Goal: Check status: Check status

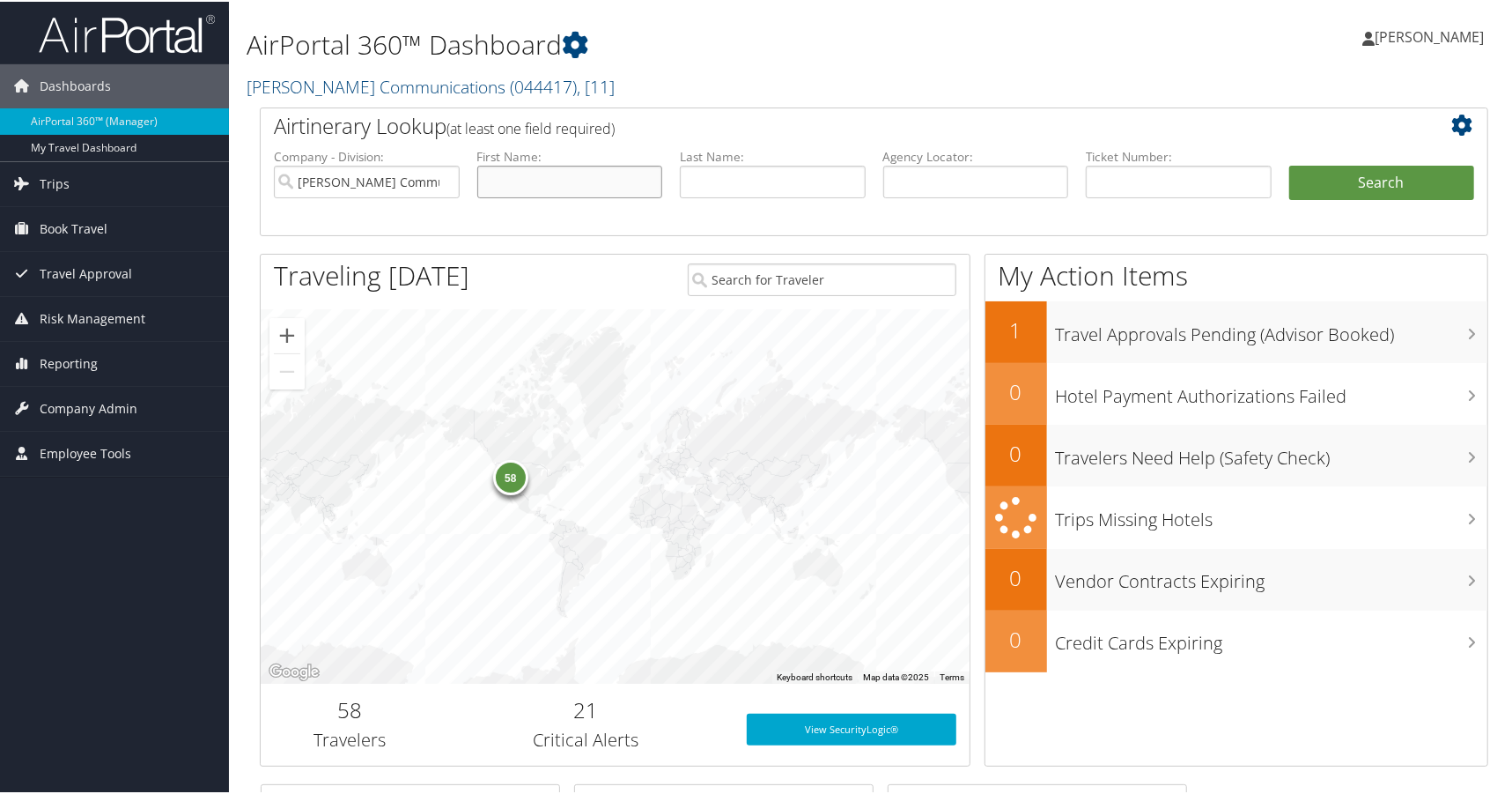
click at [536, 171] on input "text" at bounding box center [570, 180] width 185 height 33
type input "[PERSON_NAME]"
type input "Lensing"
click at [1373, 189] on button "Search" at bounding box center [1382, 181] width 185 height 35
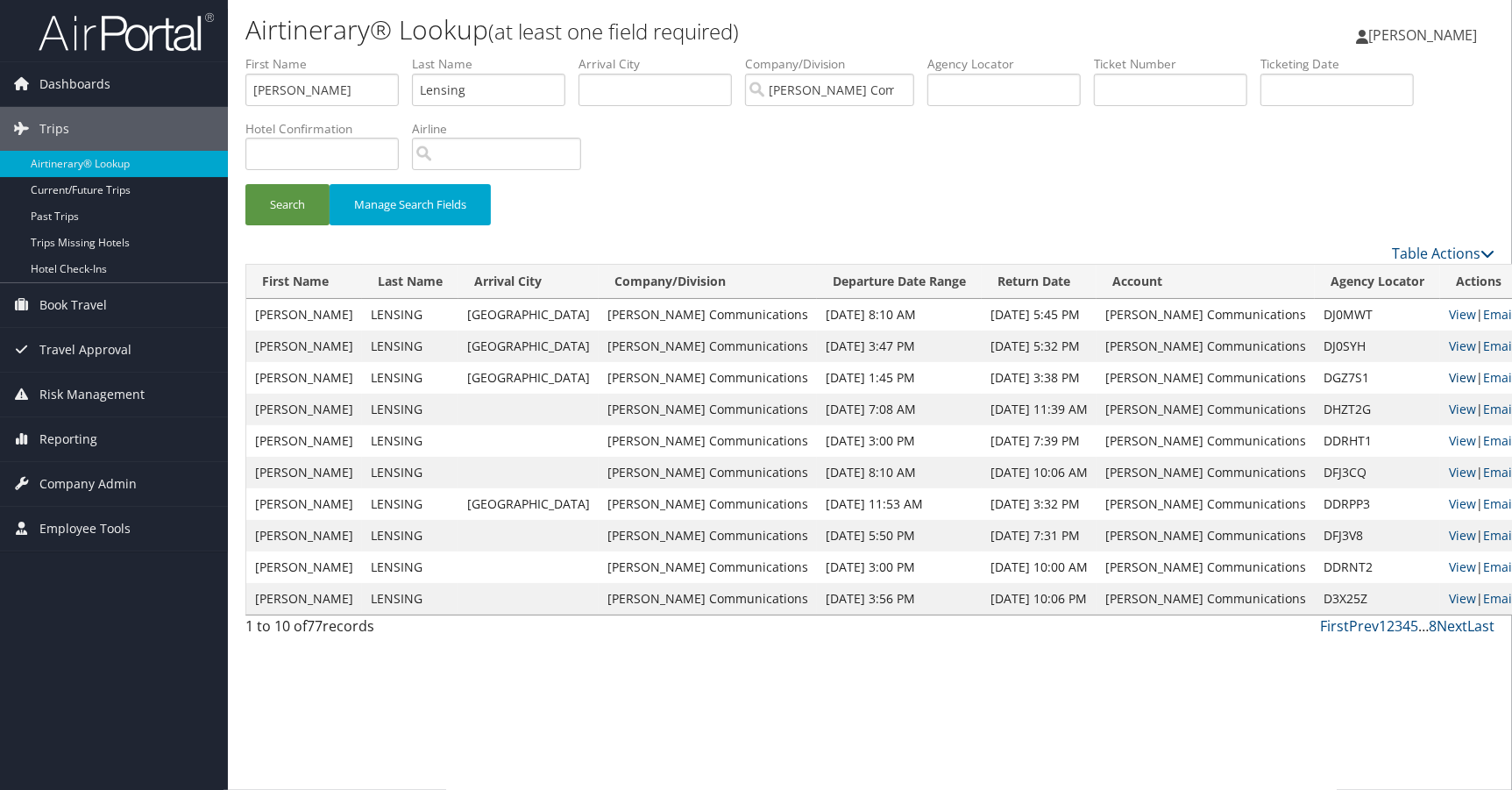
click at [1449, 380] on link "View" at bounding box center [1462, 377] width 27 height 16
click at [1449, 404] on link "View" at bounding box center [1462, 409] width 27 height 16
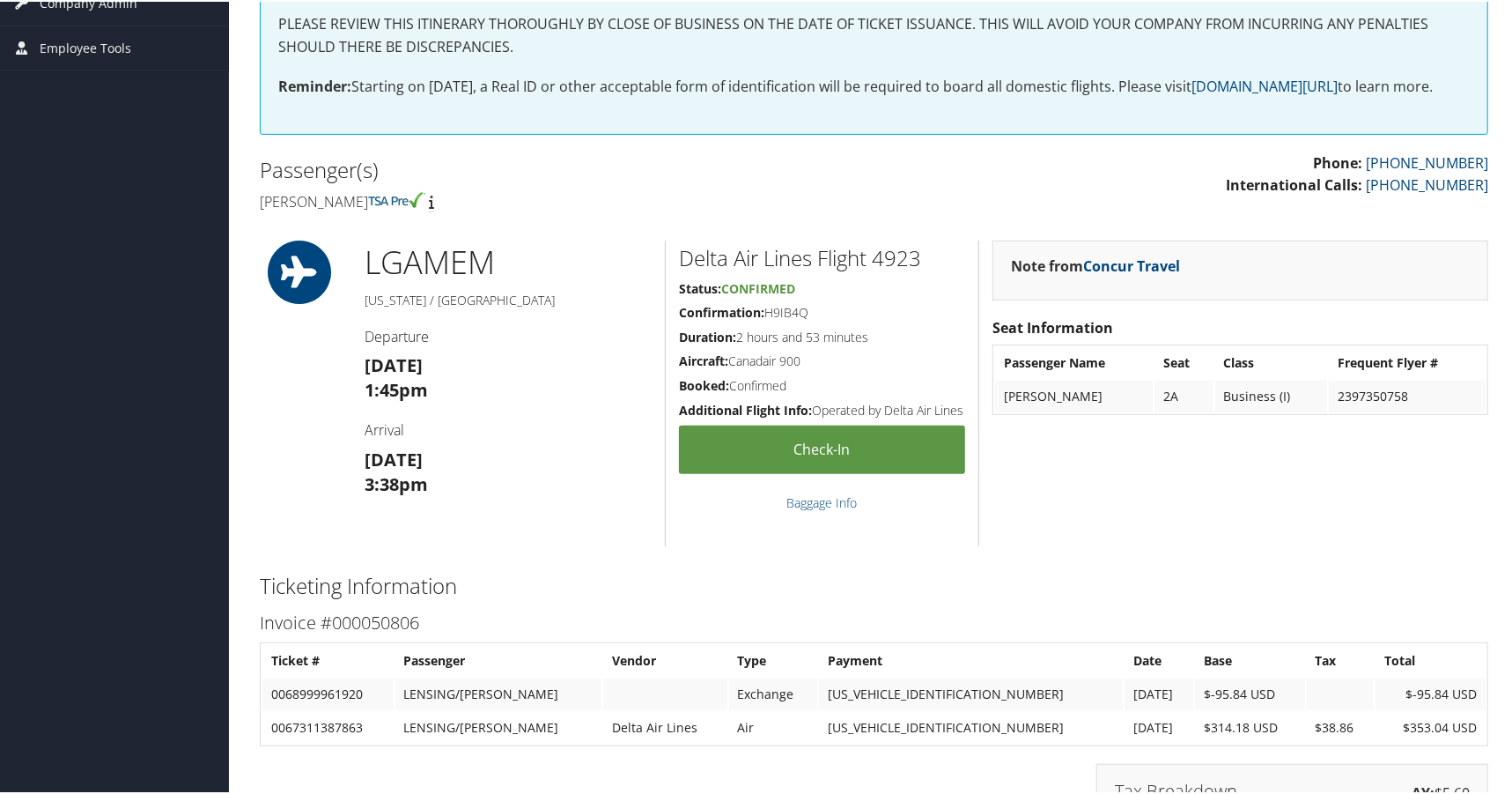
scroll to position [324, 0]
